Goal: Navigation & Orientation: Find specific page/section

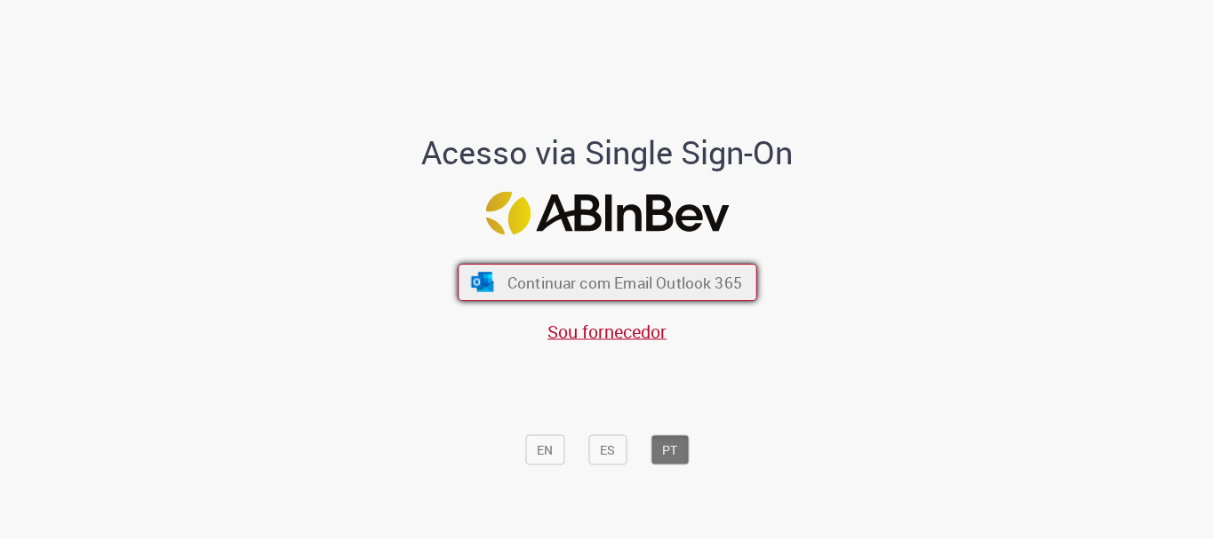
click at [633, 287] on span "Continuar com Email Outlook 365" at bounding box center [623, 283] width 235 height 20
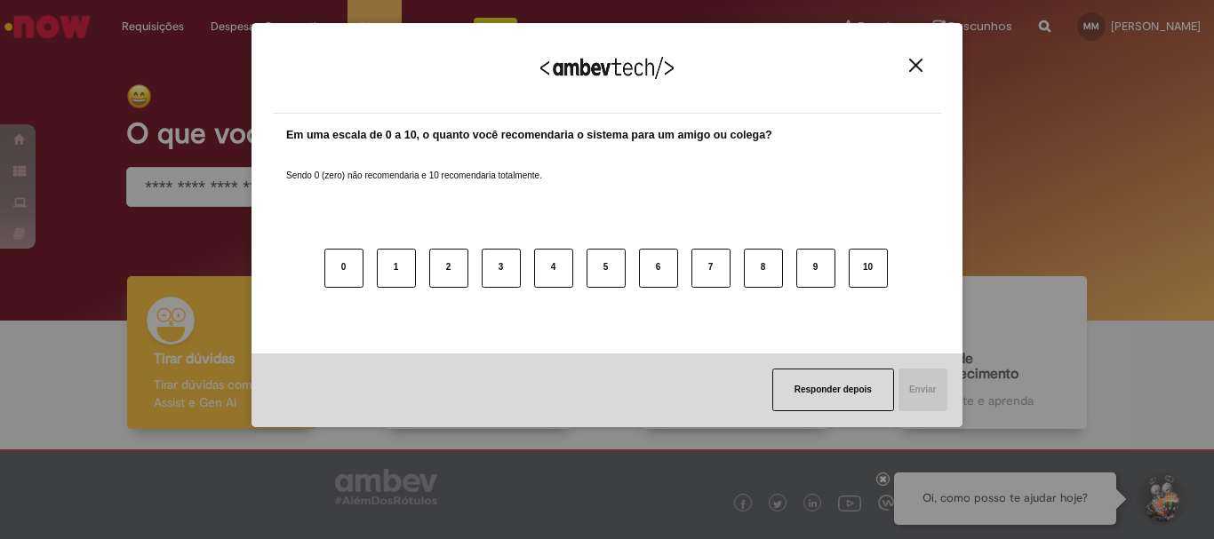
click at [665, 331] on div "Em uma escala de 0 a 10, o quanto você recomendaria o sistema para um amigo ou …" at bounding box center [607, 234] width 668 height 240
click at [925, 53] on div "Agradecemos seu feedback!" at bounding box center [607, 78] width 668 height 69
click at [918, 68] on img "Close" at bounding box center [915, 65] width 13 height 13
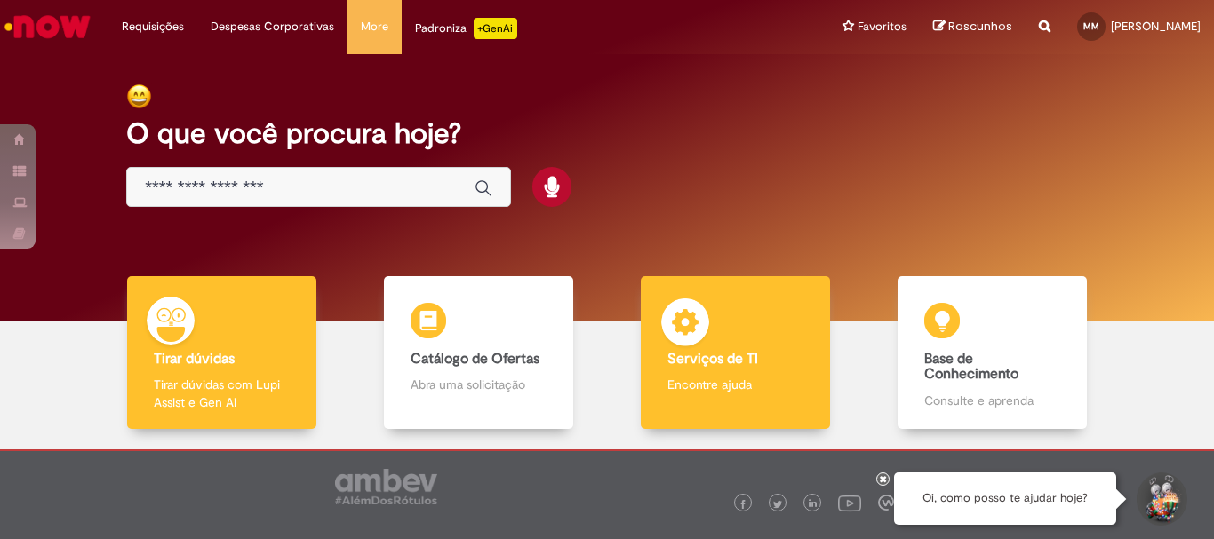
click at [681, 354] on b "Serviços de TI" at bounding box center [712, 359] width 91 height 18
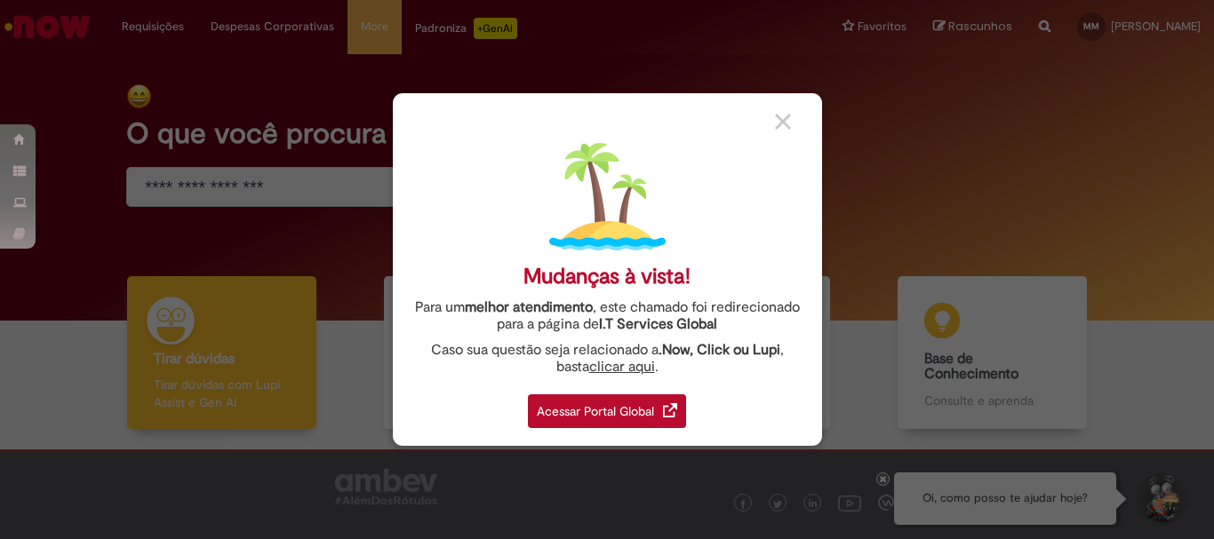
click at [792, 117] on div at bounding box center [792, 120] width 34 height 19
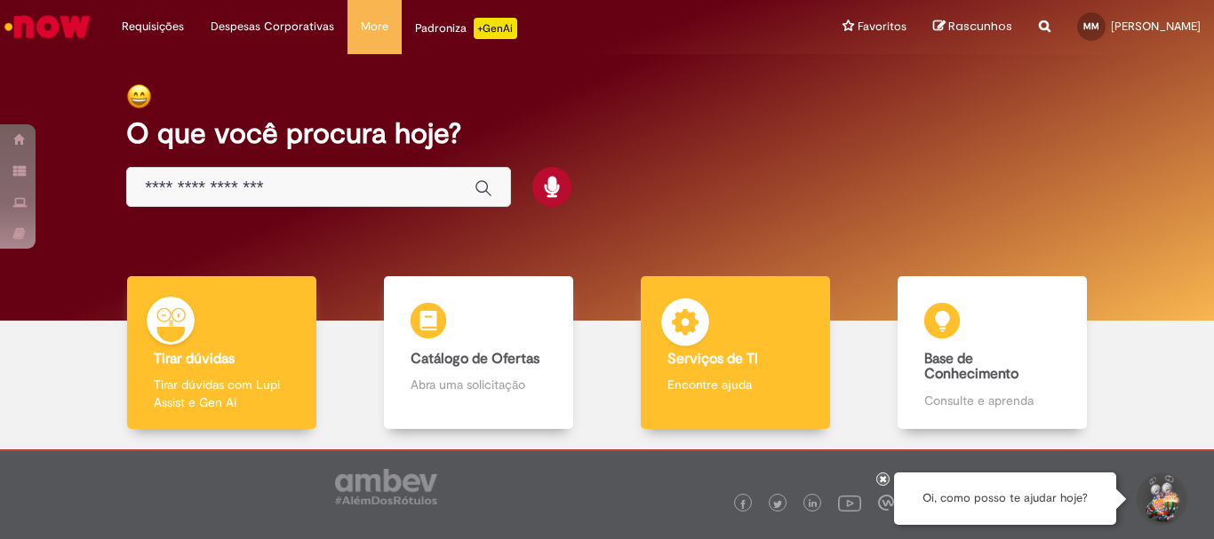
click at [756, 315] on div "Serviços de TI Serviços de TI Encontre ajuda" at bounding box center [735, 353] width 188 height 154
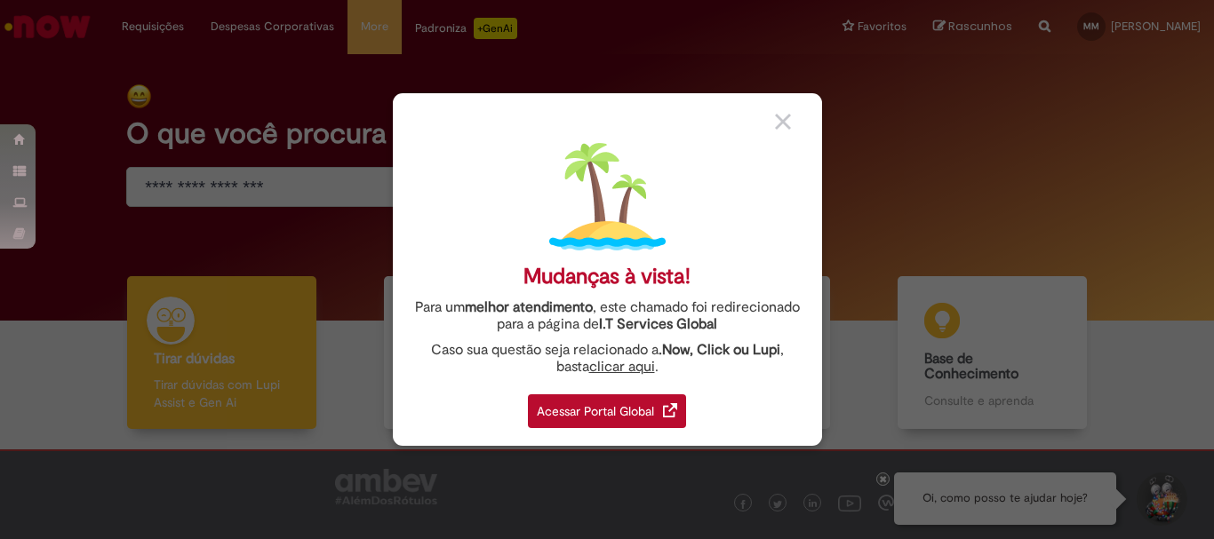
click at [642, 404] on div "Acessar Portal Global" at bounding box center [607, 411] width 158 height 34
